Goal: Task Accomplishment & Management: Use online tool/utility

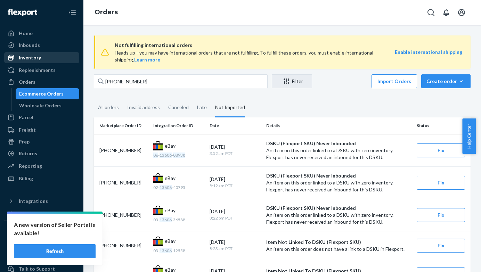
click at [50, 60] on div "Inventory" at bounding box center [42, 58] width 74 height 10
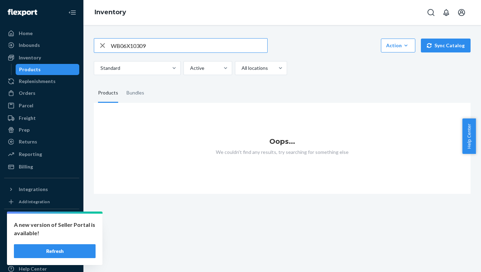
type input "WB06X10309"
click at [120, 51] on input "WB06X10309" at bounding box center [189, 46] width 156 height 14
click at [65, 246] on button "Refresh" at bounding box center [55, 251] width 82 height 14
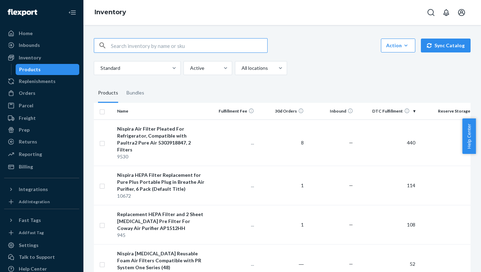
click at [161, 45] on input "text" at bounding box center [189, 46] width 156 height 14
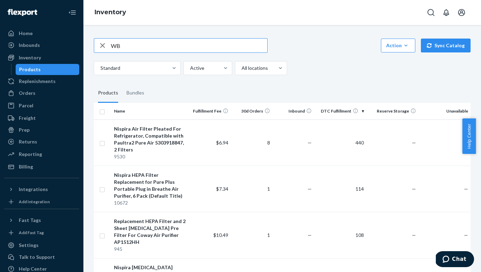
type input "W"
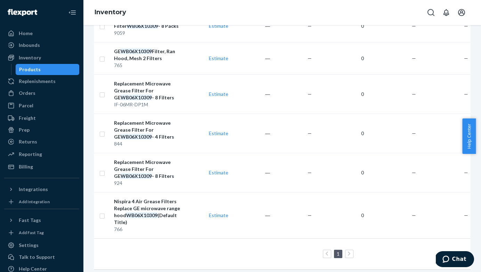
scroll to position [338, 0]
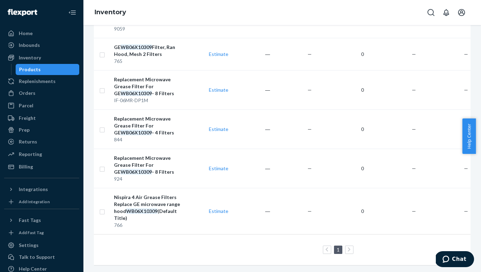
click at [351, 247] on link at bounding box center [349, 250] width 8 height 8
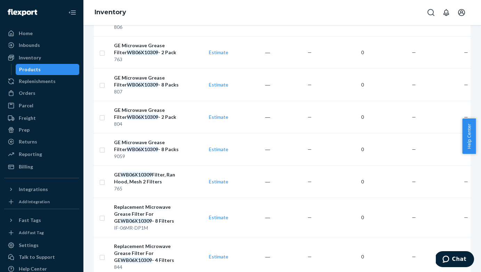
scroll to position [0, 0]
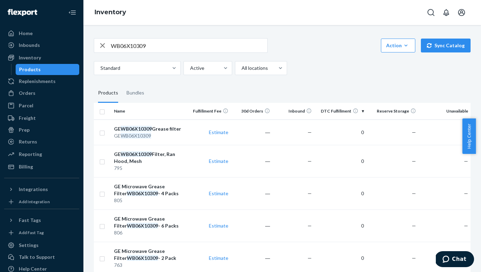
click at [148, 43] on input "WB06X10309" at bounding box center [189, 46] width 156 height 14
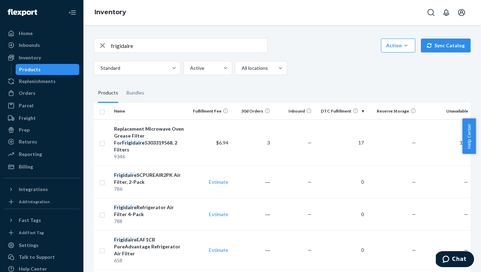
click at [160, 41] on input "frigidaire" at bounding box center [189, 46] width 156 height 14
paste input "D4YG56QXRKA"
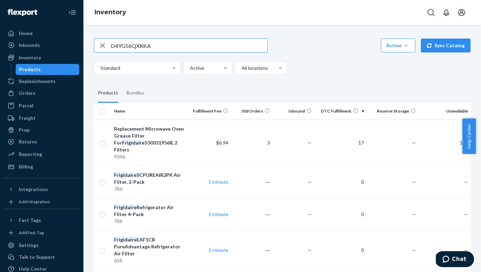
type input "D4YG56QXRKA"
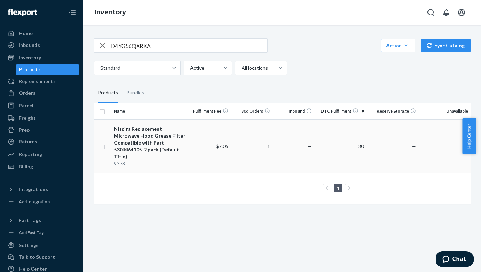
click at [148, 134] on div "Nispira Replacement Microwave Hood Grease Filter Compatible with Part 530446410…" at bounding box center [150, 142] width 73 height 35
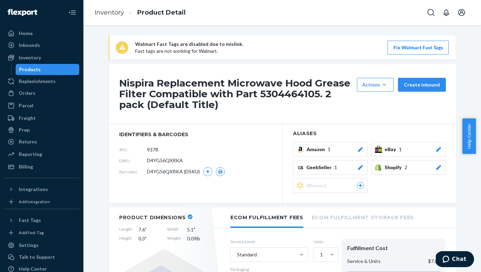
click at [283, 94] on h1 "Nispira Replacement Microwave Hood Grease Filter Compatible with Part 530446410…" at bounding box center [236, 94] width 234 height 32
copy h1 "5304464105"
click at [435, 148] on icon at bounding box center [438, 149] width 7 height 5
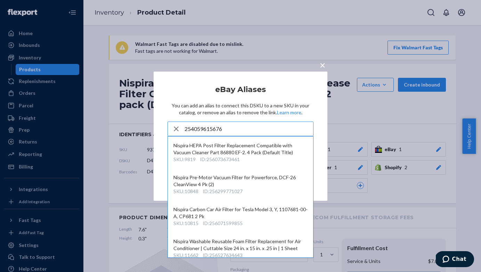
click at [238, 126] on input "254059615676" at bounding box center [248, 129] width 128 height 14
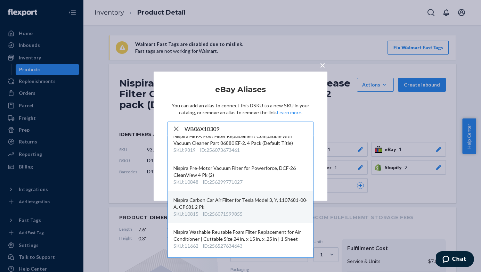
scroll to position [8, 0]
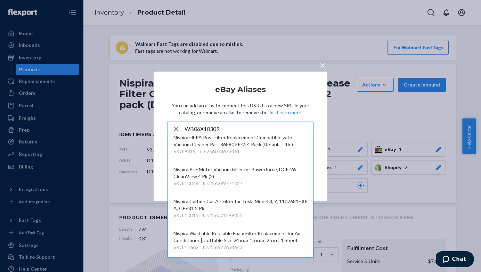
click at [268, 132] on input "WB06X10309" at bounding box center [248, 129] width 128 height 14
click at [319, 125] on div "× eBay Aliases You can add an alias to connect this DSKU to a new SKU in your c…" at bounding box center [240, 135] width 174 height 129
click at [246, 133] on input "845" at bounding box center [248, 129] width 128 height 14
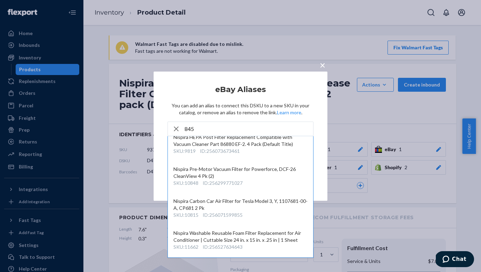
click at [246, 133] on input "845" at bounding box center [248, 129] width 128 height 14
type input "WB06X10309"
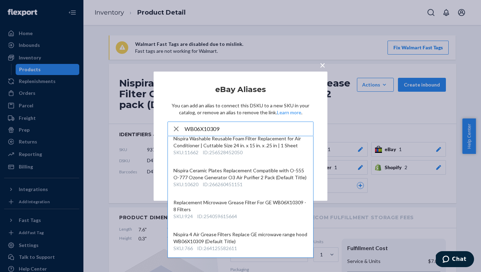
scroll to position [142, 0]
click at [322, 67] on span "×" at bounding box center [322, 65] width 6 height 12
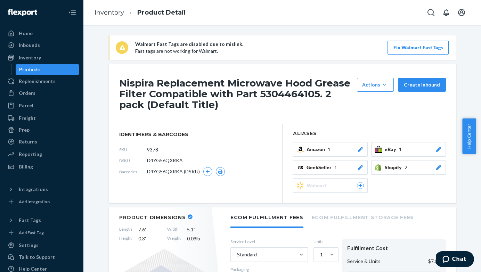
click at [436, 151] on icon at bounding box center [438, 149] width 7 height 5
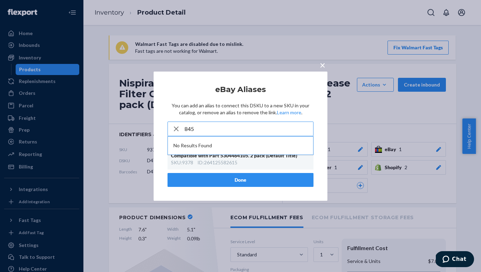
type input "845"
click at [326, 59] on button "×" at bounding box center [322, 63] width 10 height 12
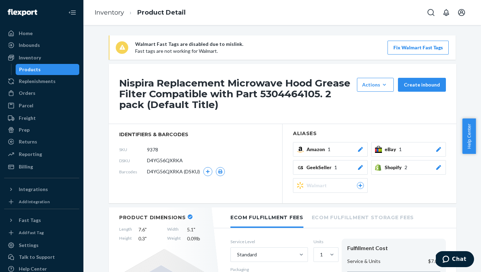
click at [287, 93] on h1 "Nispira Replacement Microwave Hood Grease Filter Compatible with Part 530446410…" at bounding box center [236, 94] width 234 height 32
copy h1 "5304464105"
click at [115, 13] on link "Inventory" at bounding box center [109, 13] width 30 height 8
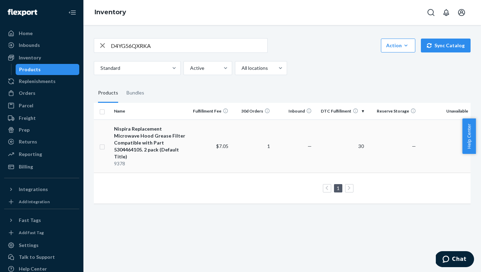
click at [138, 134] on div "Nispira Replacement Microwave Hood Grease Filter Compatible with Part 530446410…" at bounding box center [150, 142] width 73 height 35
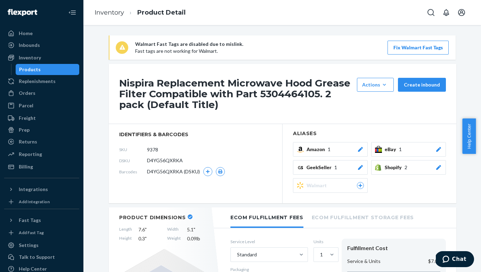
click at [436, 150] on icon at bounding box center [438, 149] width 5 height 5
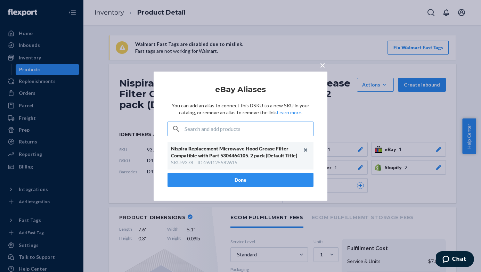
click at [276, 128] on input "text" at bounding box center [248, 129] width 128 height 14
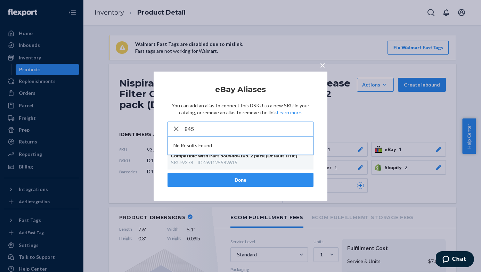
type input "845"
click at [322, 64] on span "×" at bounding box center [322, 65] width 6 height 12
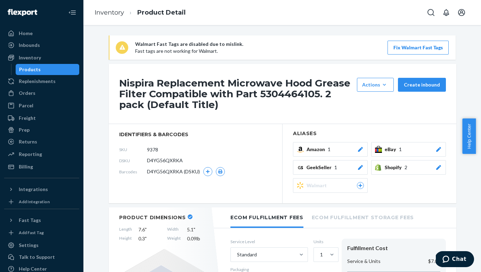
scroll to position [61, 0]
